Goal: Find contact information: Find contact information

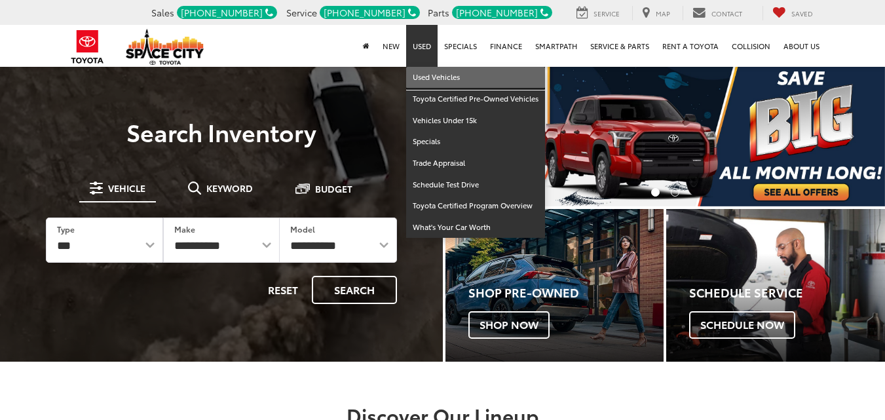
click at [429, 74] on link "Used Vehicles" at bounding box center [475, 78] width 139 height 22
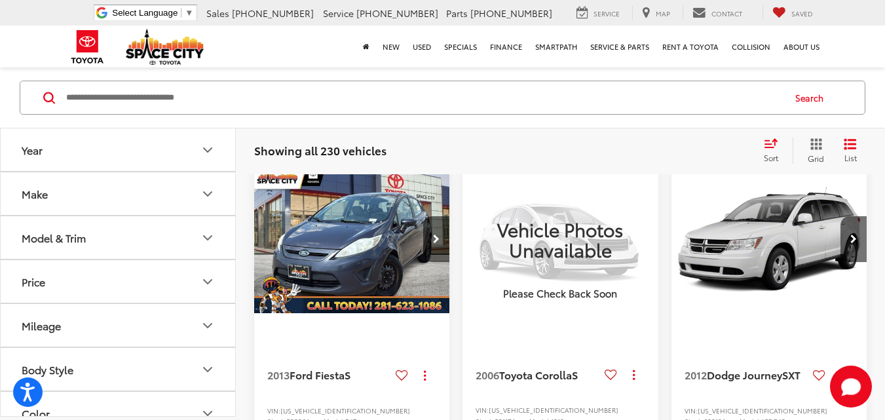
scroll to position [98, 0]
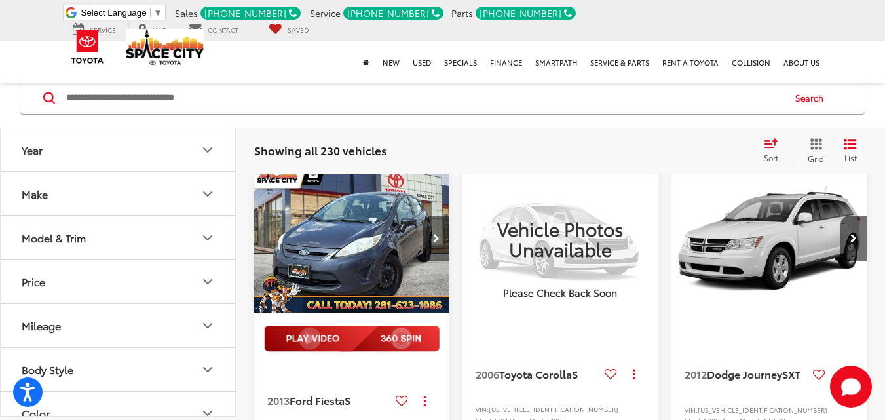
click at [439, 235] on icon "Next image" at bounding box center [436, 238] width 7 height 9
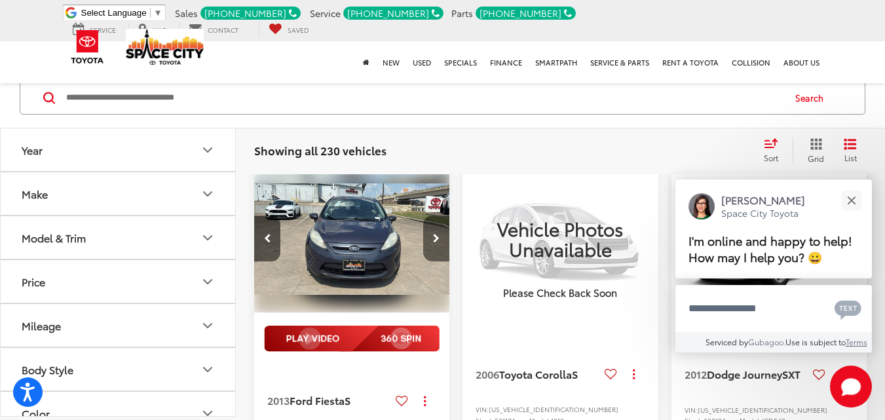
click at [439, 235] on icon "Next image" at bounding box center [436, 238] width 7 height 9
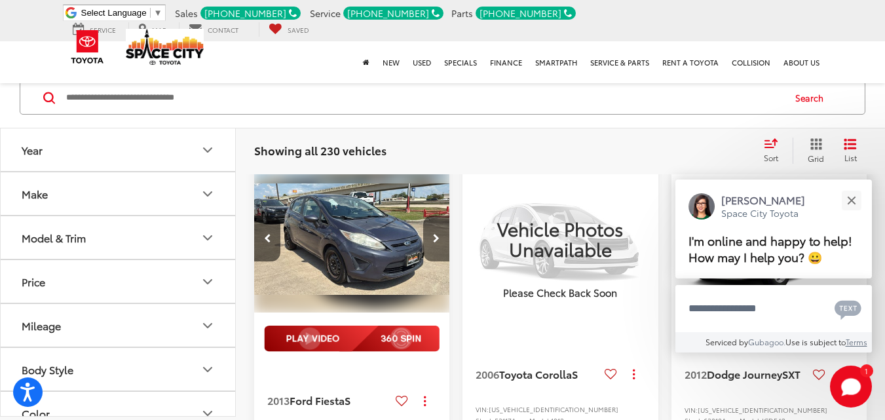
click at [439, 235] on icon "Next image" at bounding box center [436, 238] width 7 height 9
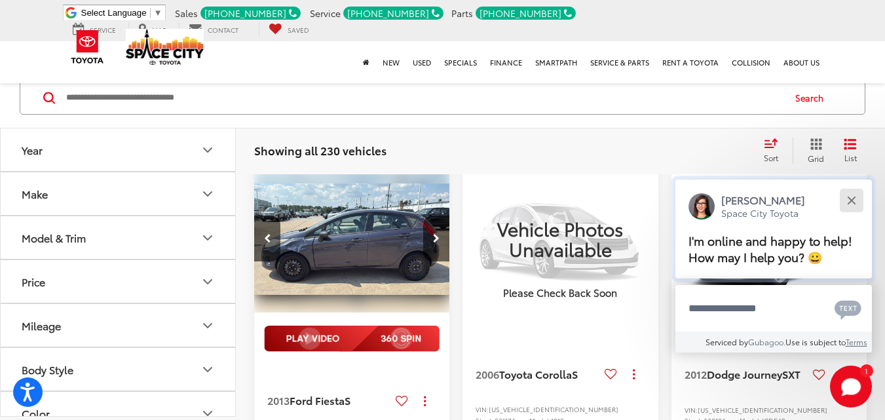
click at [851, 200] on div "Close" at bounding box center [851, 200] width 9 height 9
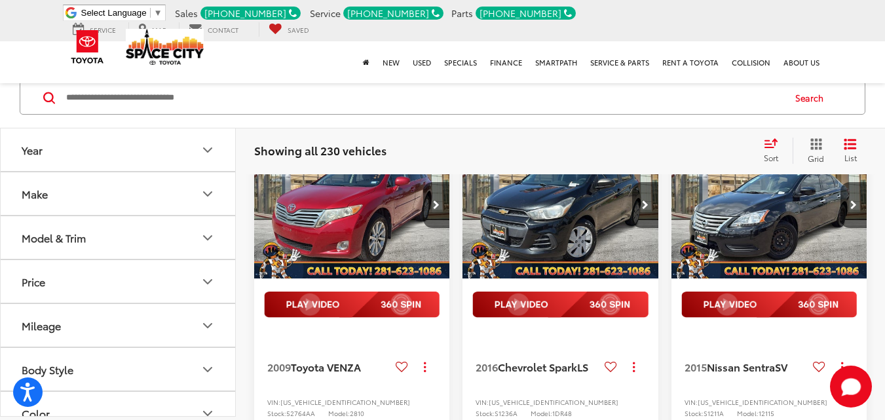
scroll to position [779, 0]
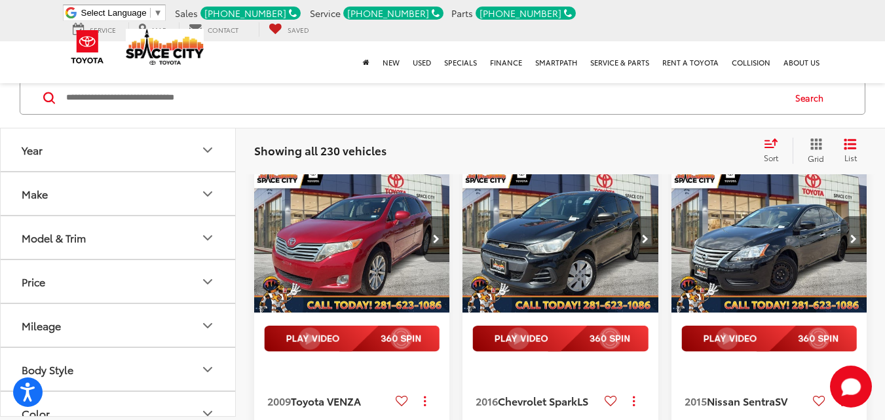
click at [853, 244] on icon "Next image" at bounding box center [854, 239] width 7 height 9
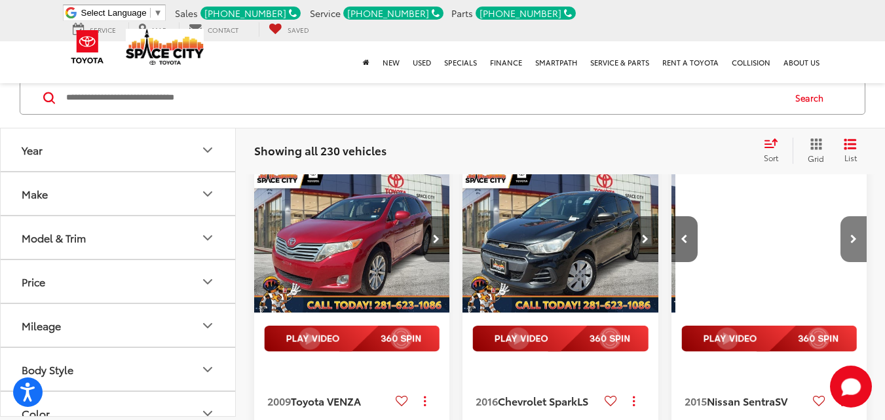
scroll to position [0, 197]
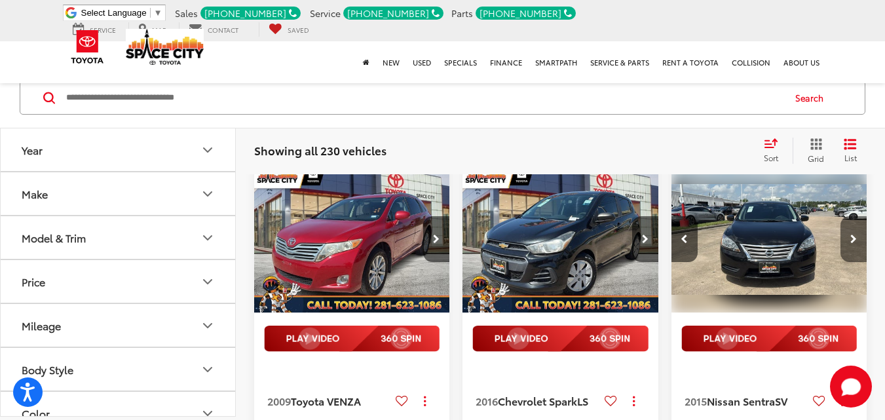
click at [853, 244] on icon "Next image" at bounding box center [854, 239] width 7 height 9
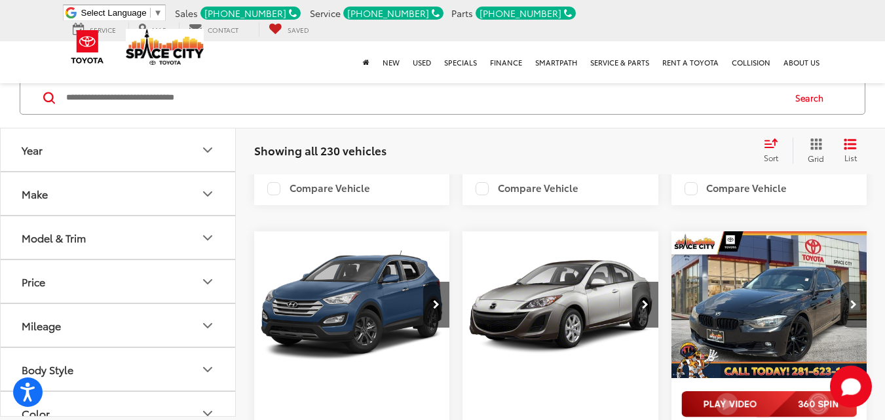
scroll to position [2146, 0]
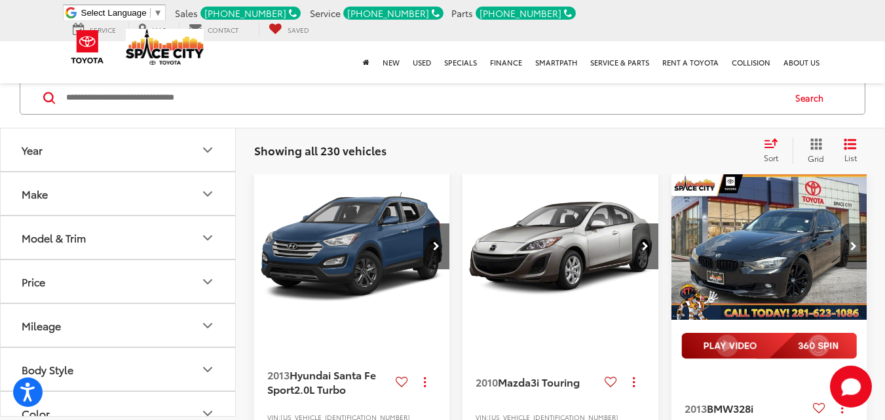
click at [858, 269] on button "Next image" at bounding box center [854, 246] width 26 height 46
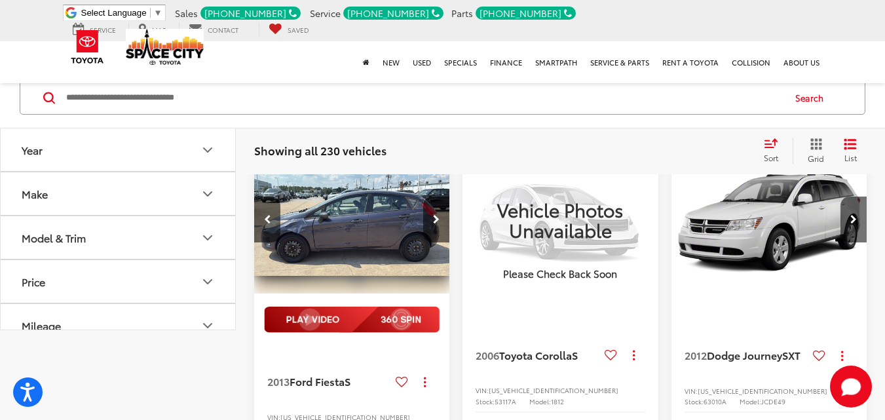
scroll to position [0, 0]
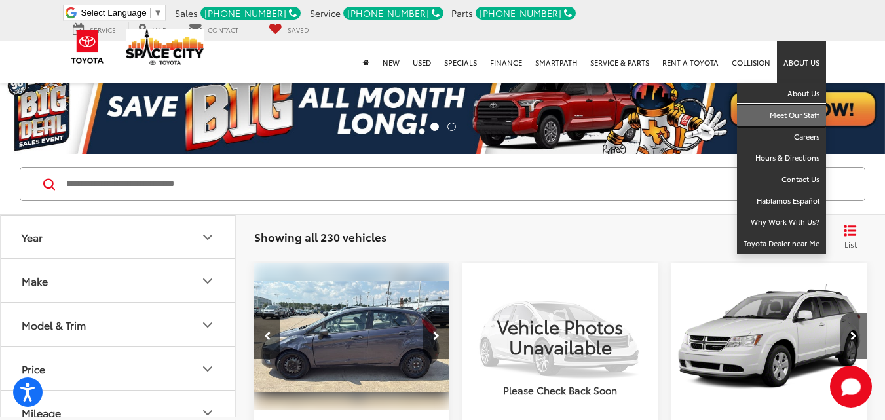
click at [799, 105] on link "Meet Our Staff" at bounding box center [781, 116] width 89 height 22
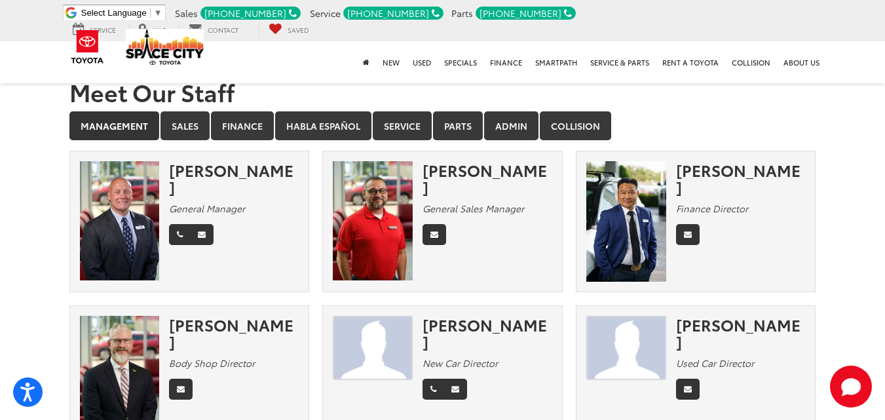
click at [282, 20] on ul "Select Language ​ ▼ Sales 281-319-8080 Service 281-319-8000 Parts 281-446-0236 …" at bounding box center [443, 21] width 767 height 32
click at [282, 16] on div "[PHONE_NUMBER]" at bounding box center [251, 13] width 100 height 13
